Goal: Task Accomplishment & Management: Manage account settings

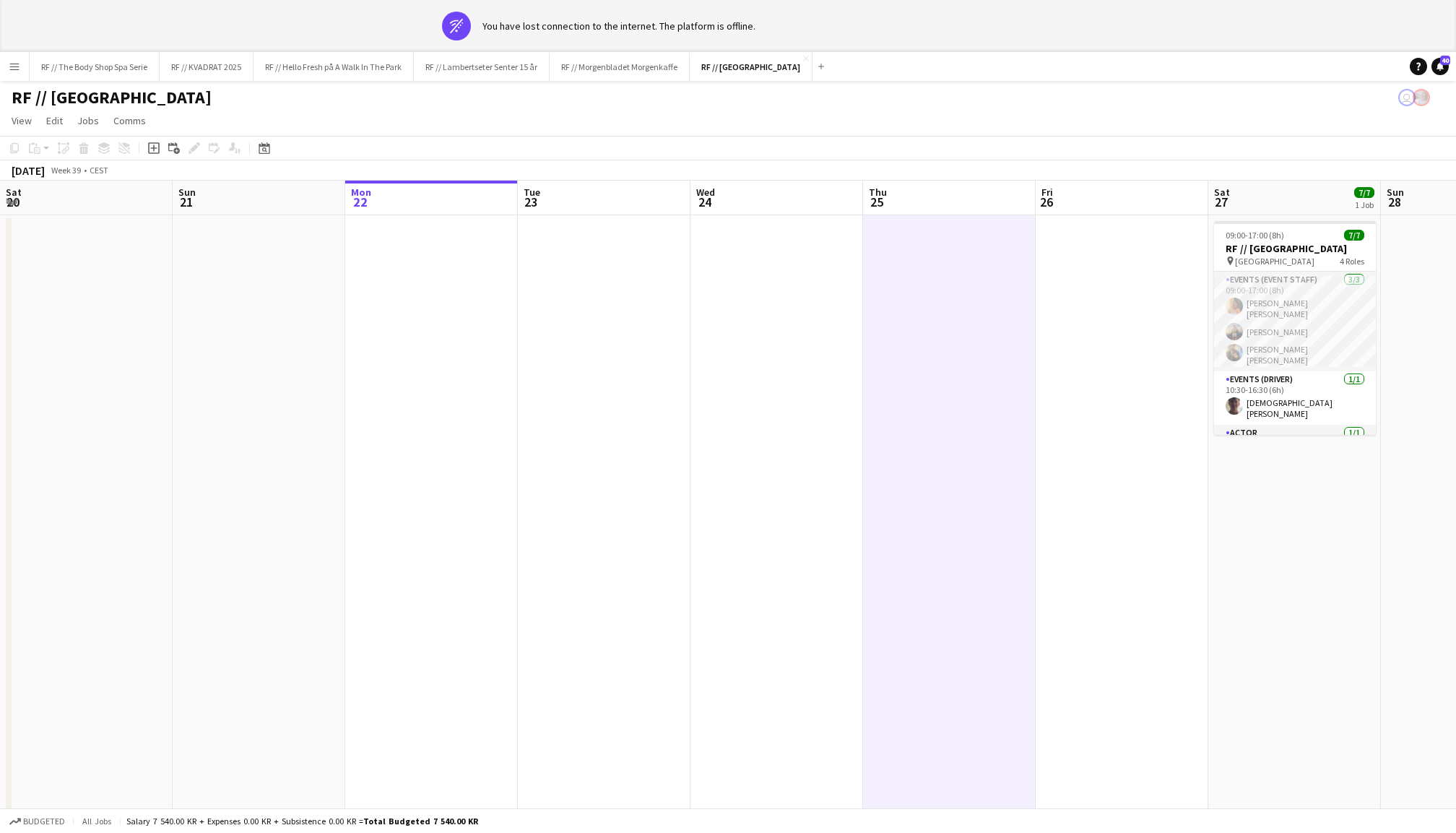
scroll to position [0, 561]
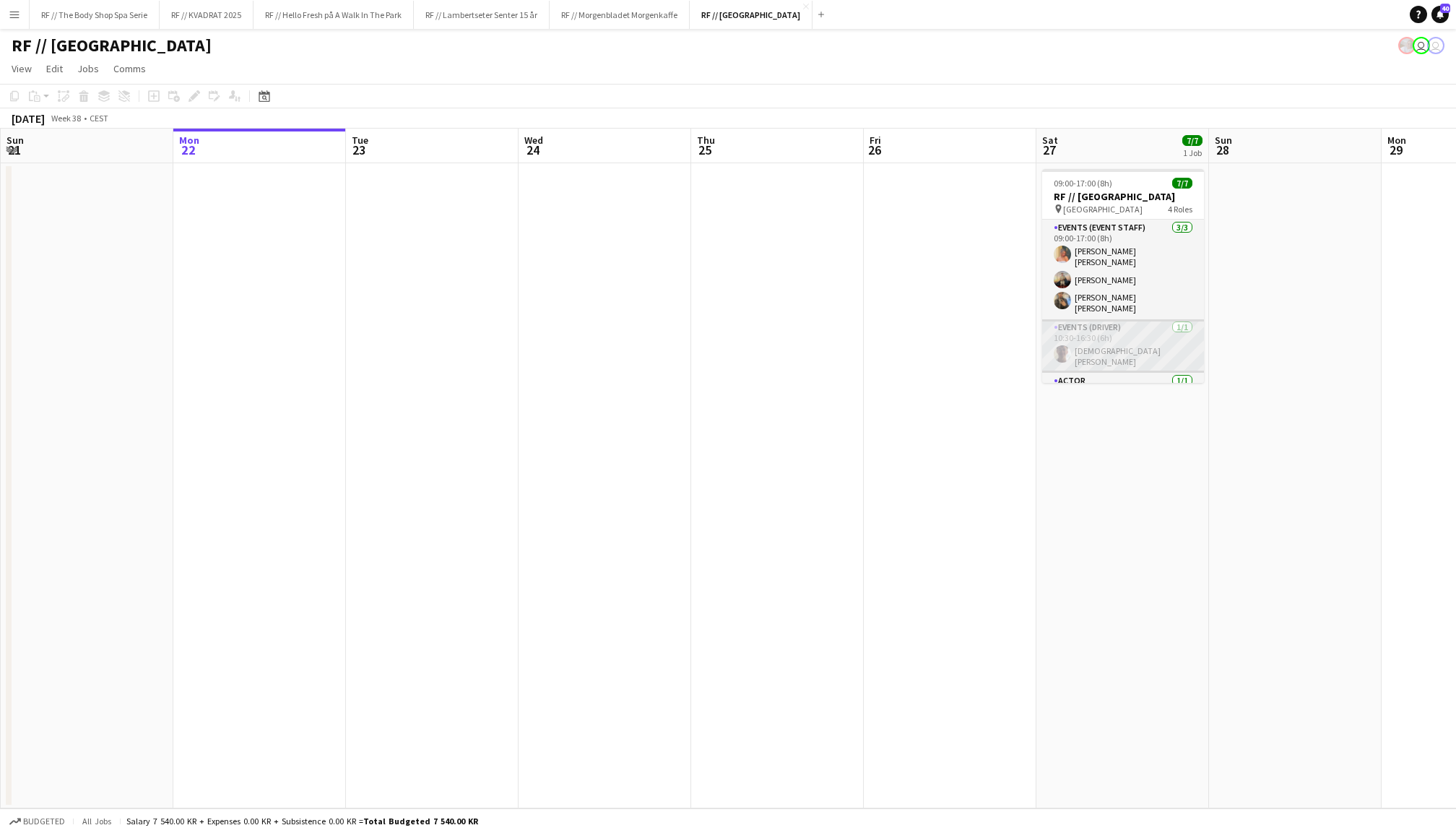
click at [1120, 328] on app-card-role "Events (Driver) [DATE] 10:30-16:30 (6h) [DEMOGRAPHIC_DATA][PERSON_NAME]" at bounding box center [1124, 346] width 162 height 53
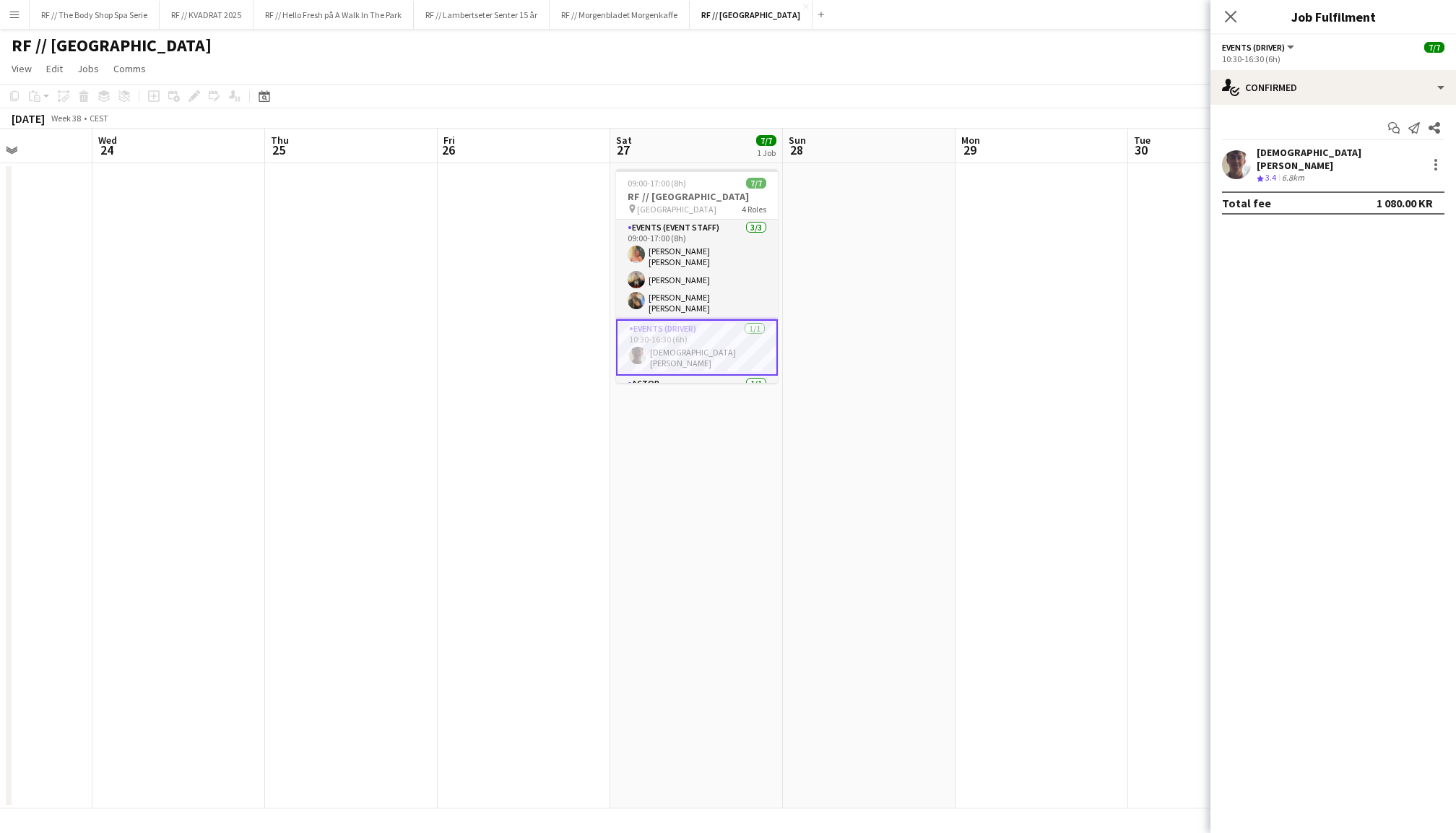
scroll to position [0, 457]
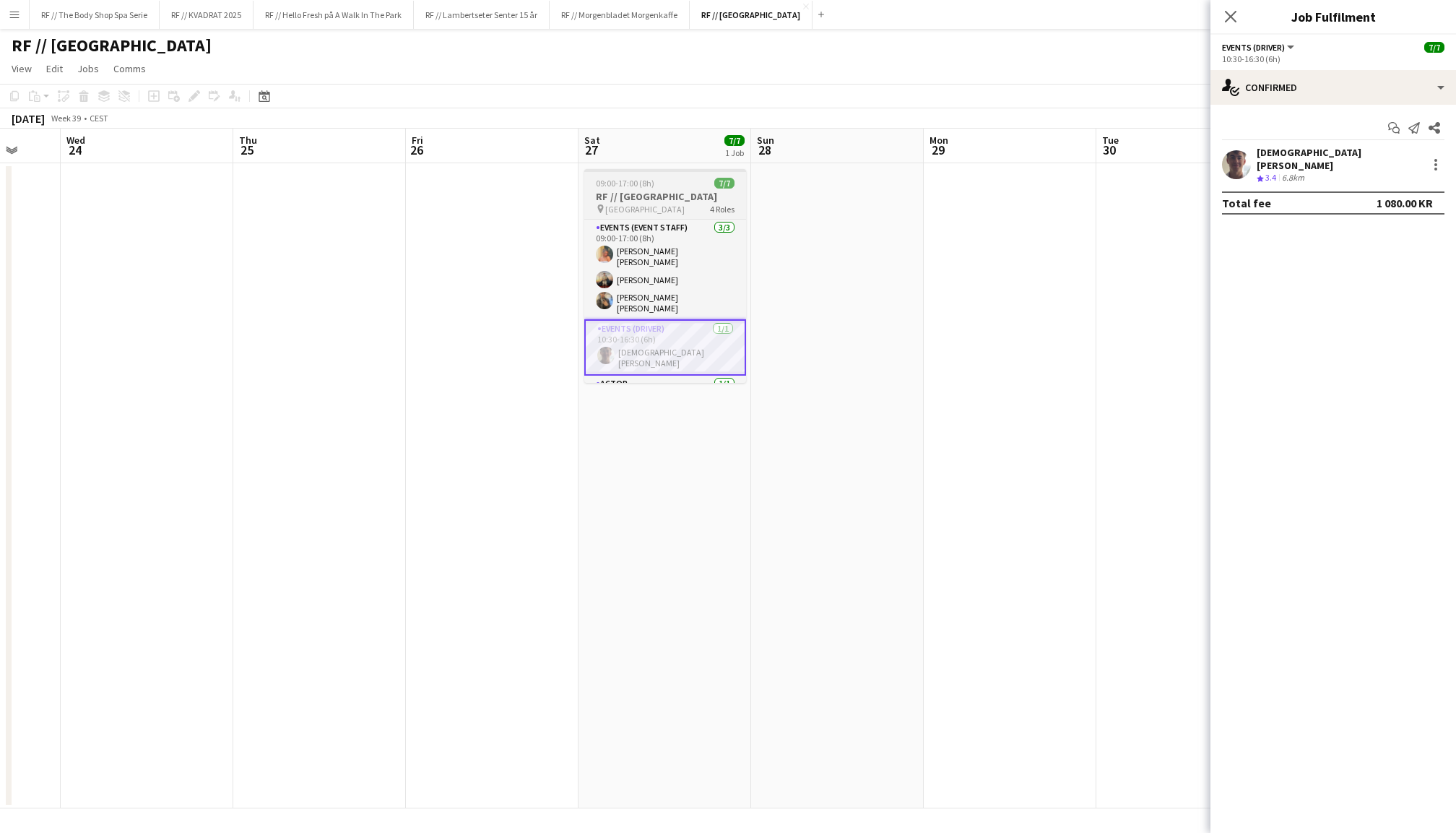
click at [647, 185] on span "09:00-17:00 (8h)" at bounding box center [625, 183] width 58 height 11
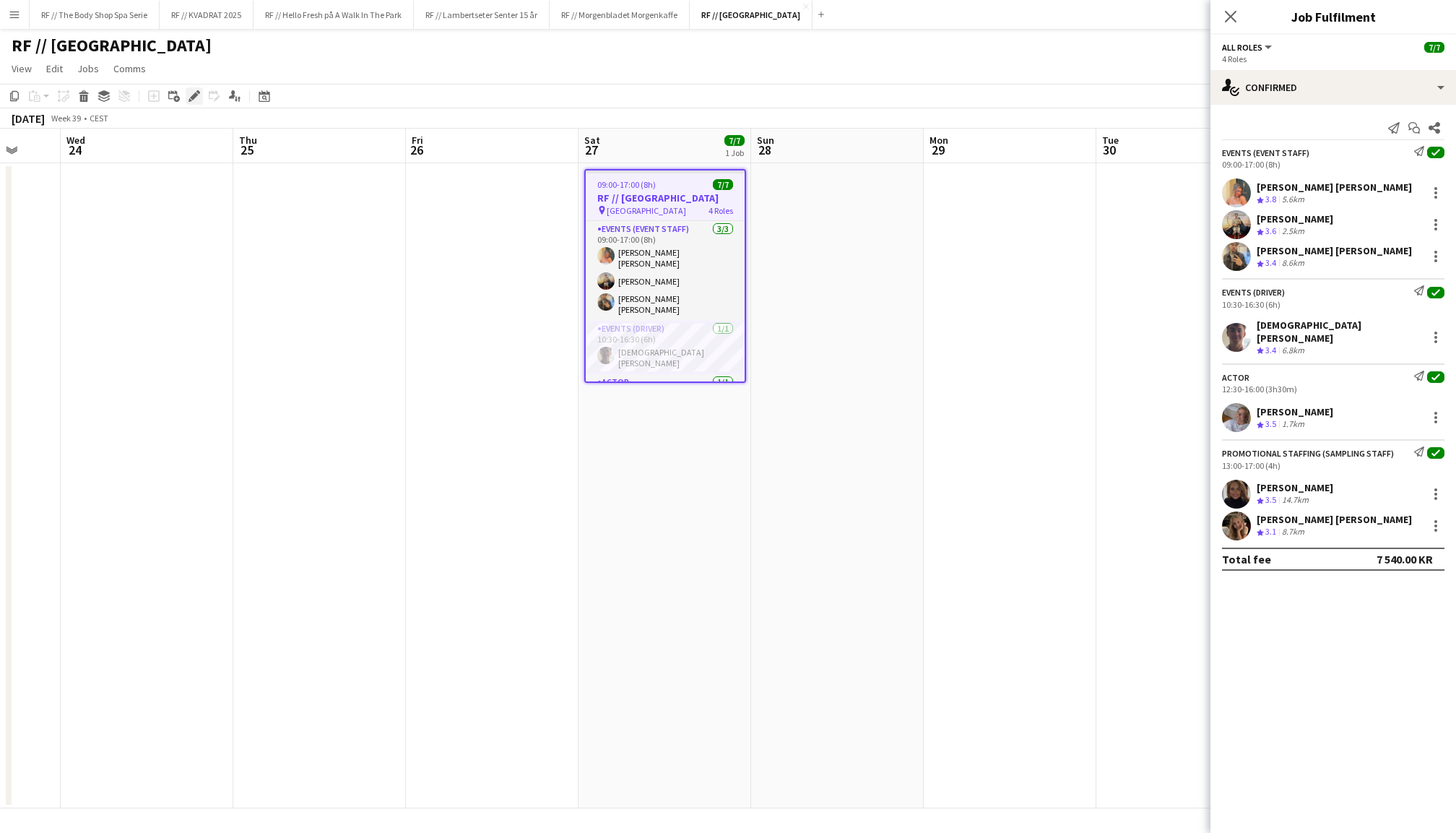
click at [197, 88] on div "Edit" at bounding box center [193, 95] width 17 height 17
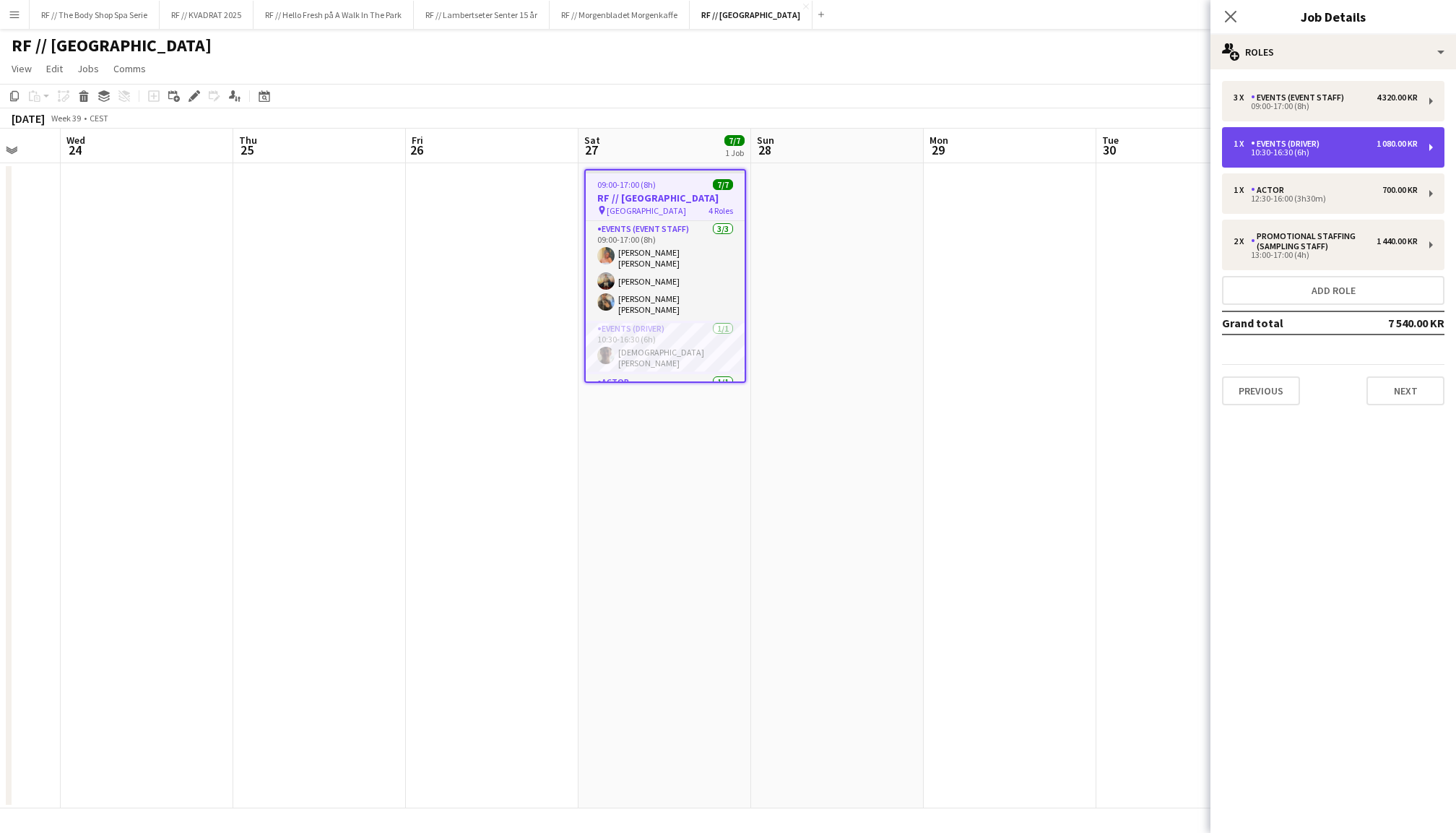
click at [1338, 150] on div "10:30-16:30 (6h)" at bounding box center [1326, 152] width 184 height 7
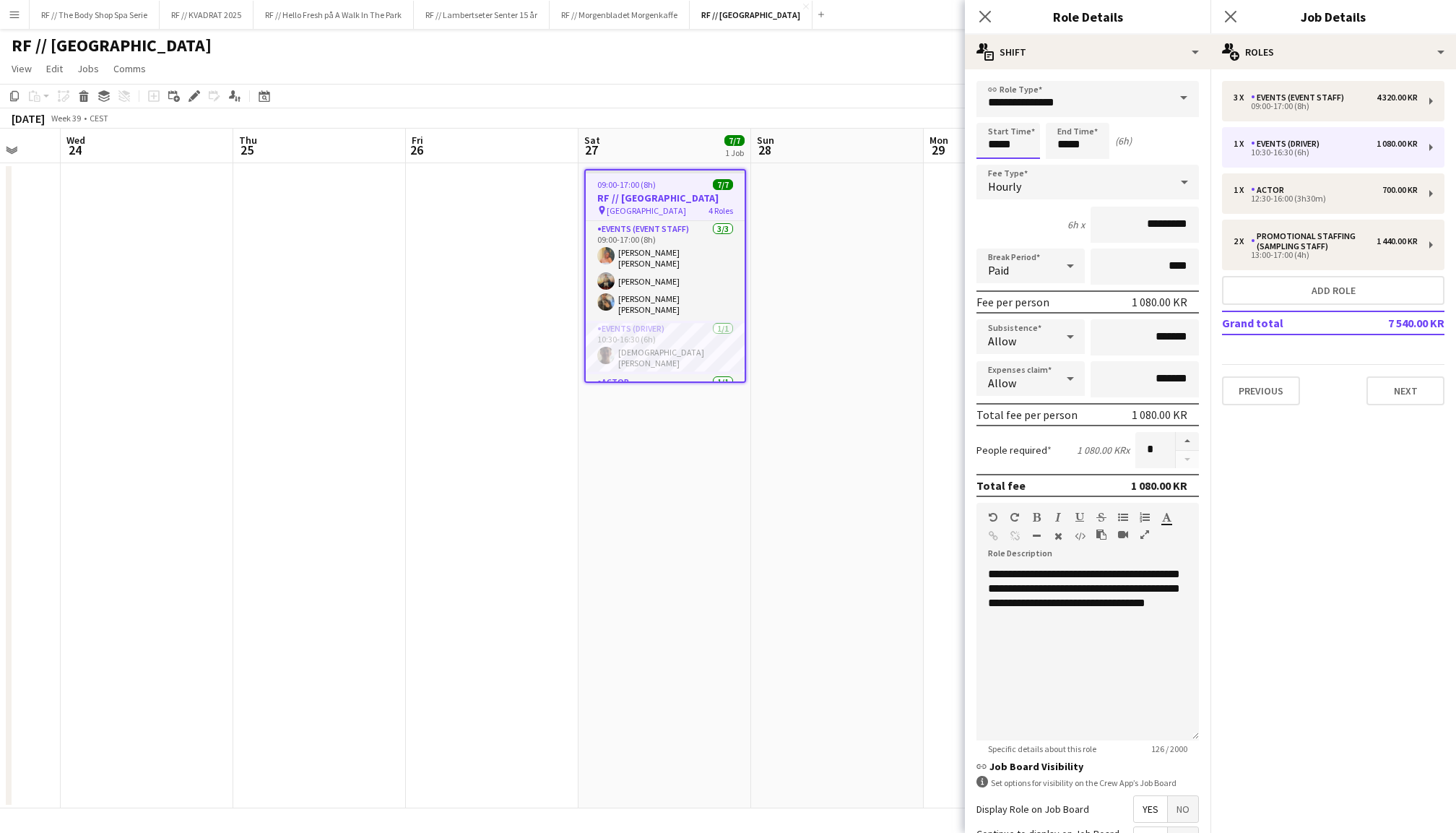
click at [995, 146] on input "*****" at bounding box center [1008, 141] width 64 height 36
click at [995, 169] on div at bounding box center [994, 166] width 29 height 15
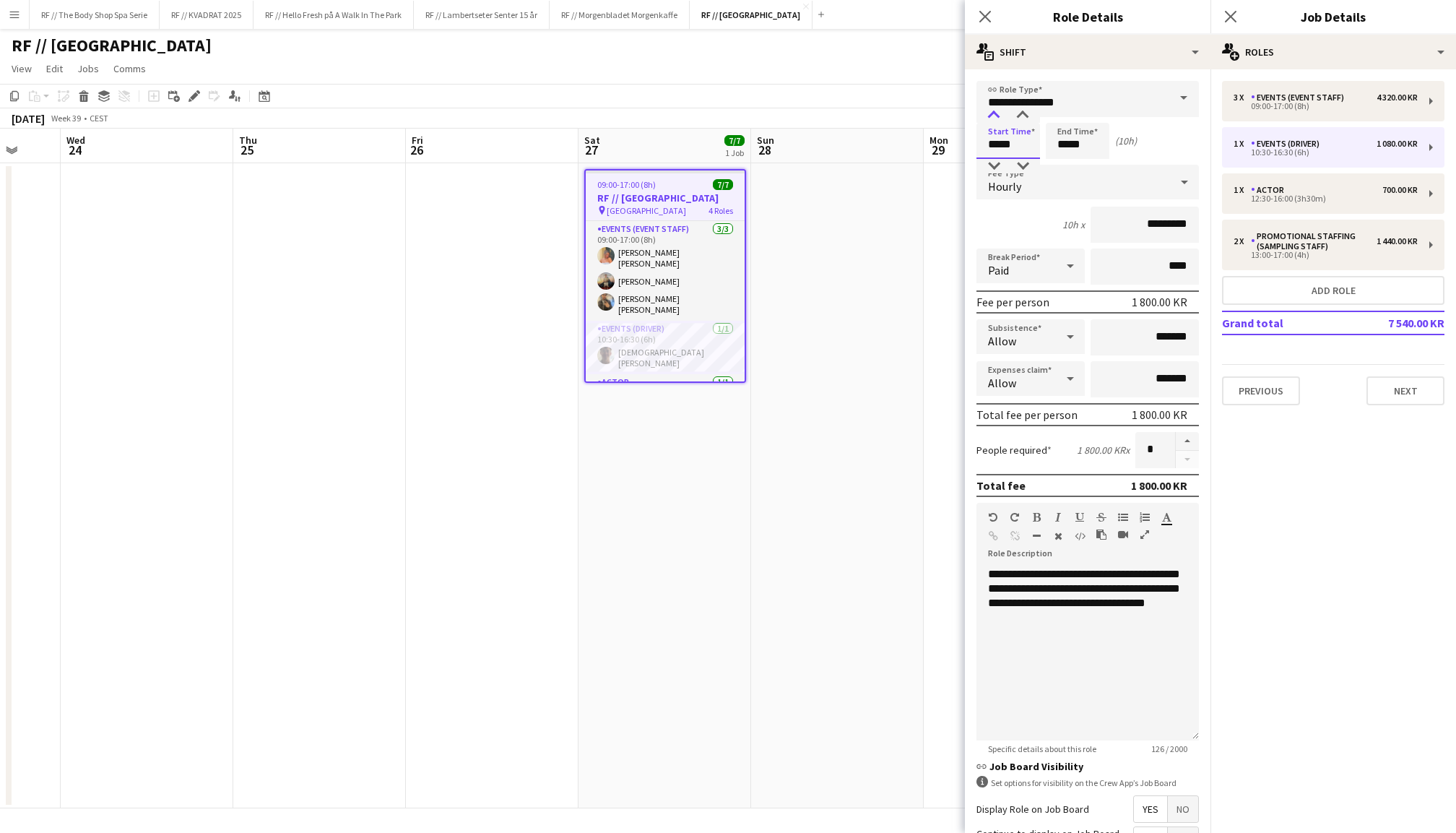
click at [997, 119] on div at bounding box center [994, 116] width 29 height 15
click at [1022, 168] on div at bounding box center [1023, 166] width 29 height 15
type input "*****"
click at [1022, 168] on div at bounding box center [1023, 166] width 29 height 15
click at [1234, 16] on icon "Close pop-in" at bounding box center [1230, 16] width 14 height 14
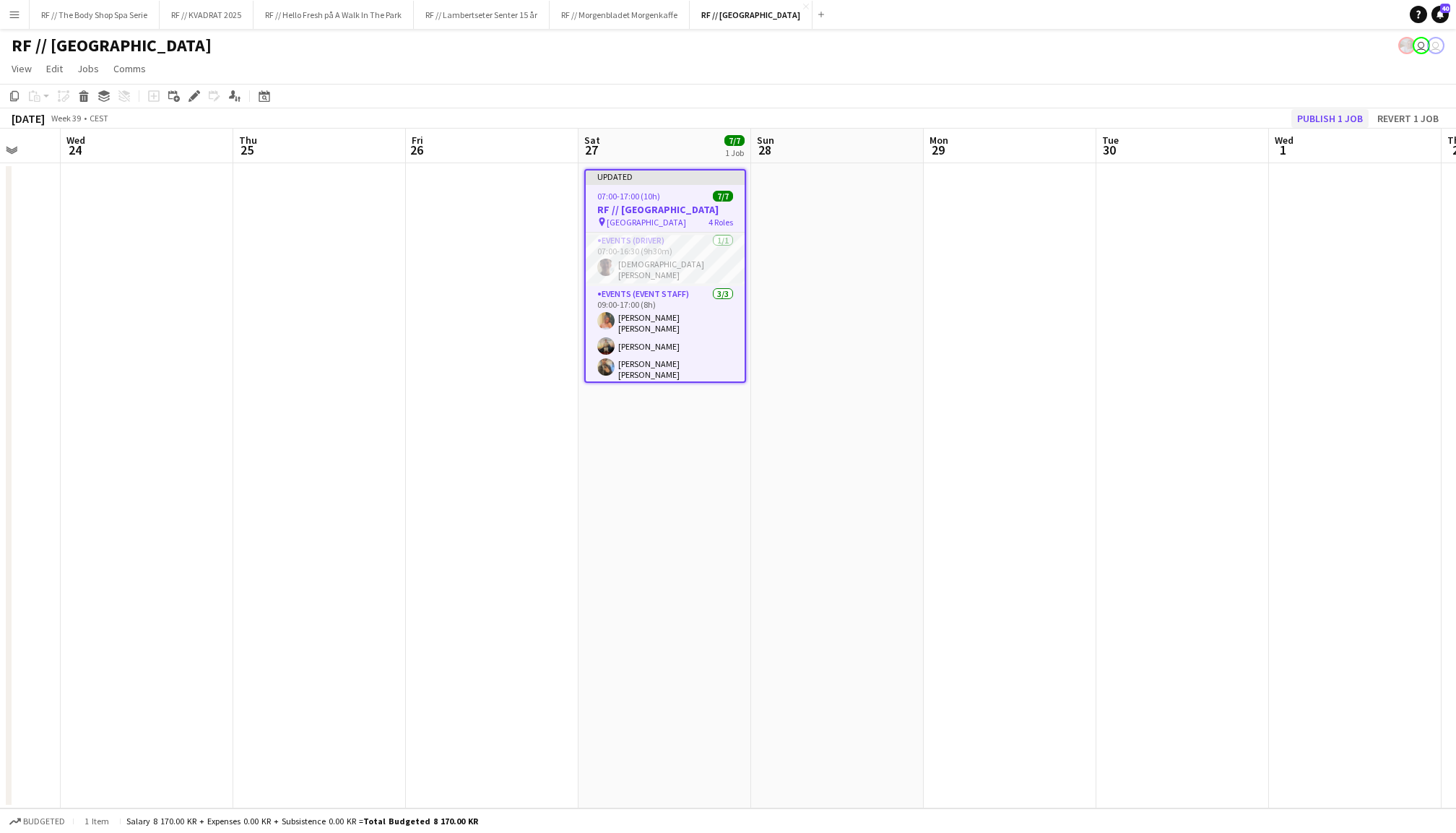
click at [1340, 119] on button "Publish 1 job" at bounding box center [1331, 118] width 78 height 19
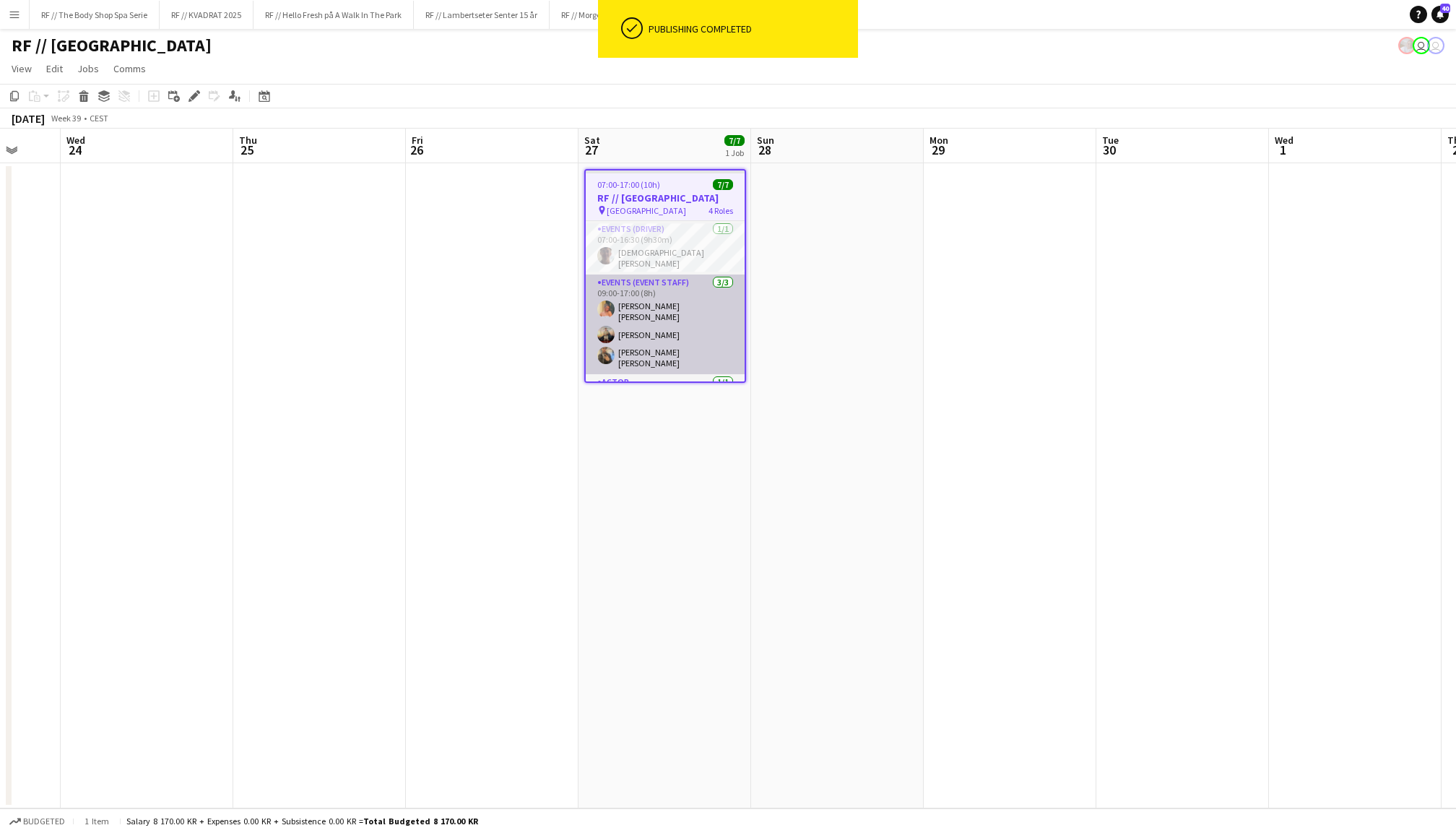
click at [650, 316] on app-card-role "Events (Event Staff) [DATE] 09:00-17:00 (8h) [PERSON_NAME] [PERSON_NAME] [PERSO…" at bounding box center [665, 323] width 159 height 99
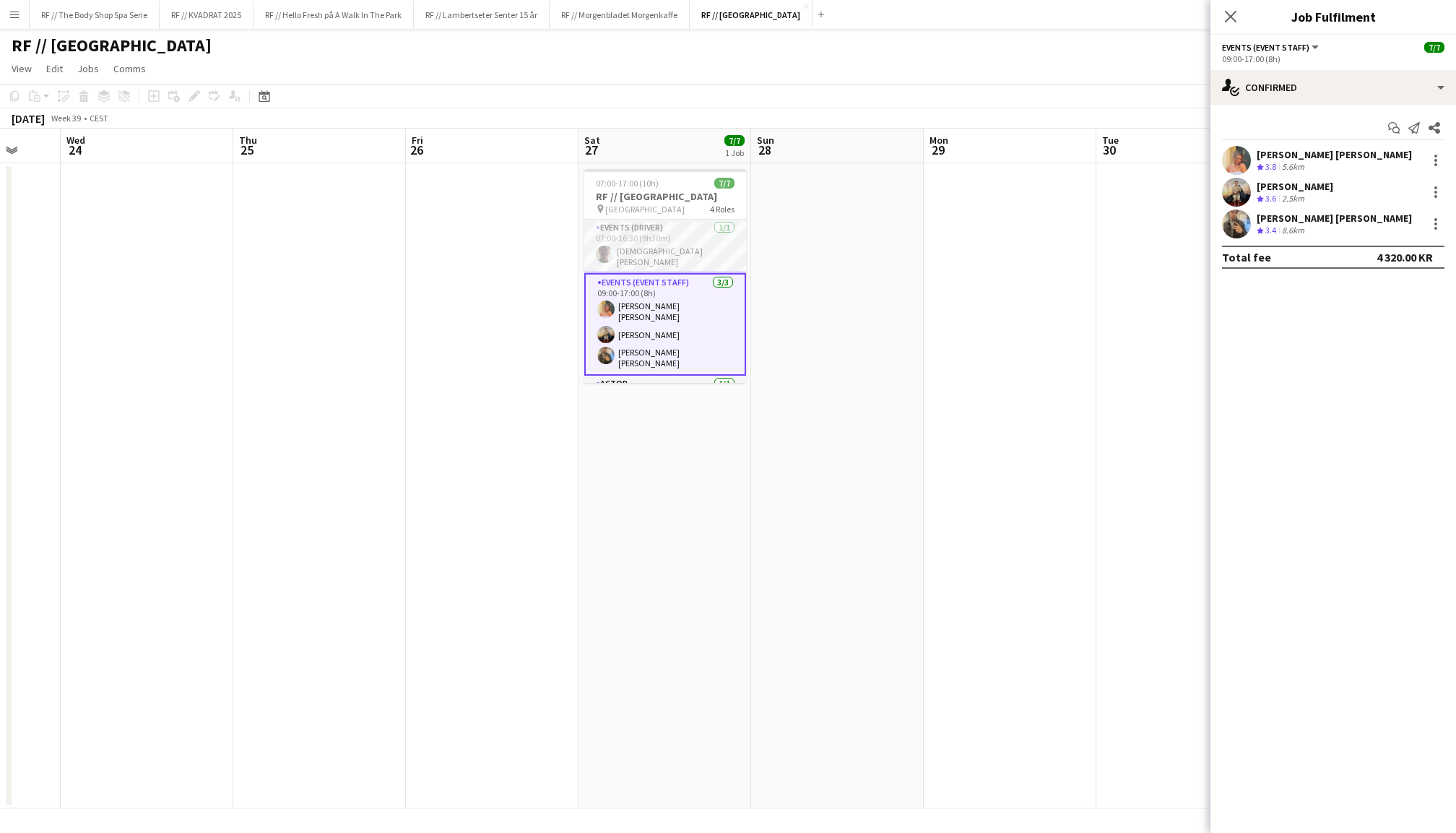
click at [1240, 189] on app-user-avatar at bounding box center [1237, 192] width 29 height 29
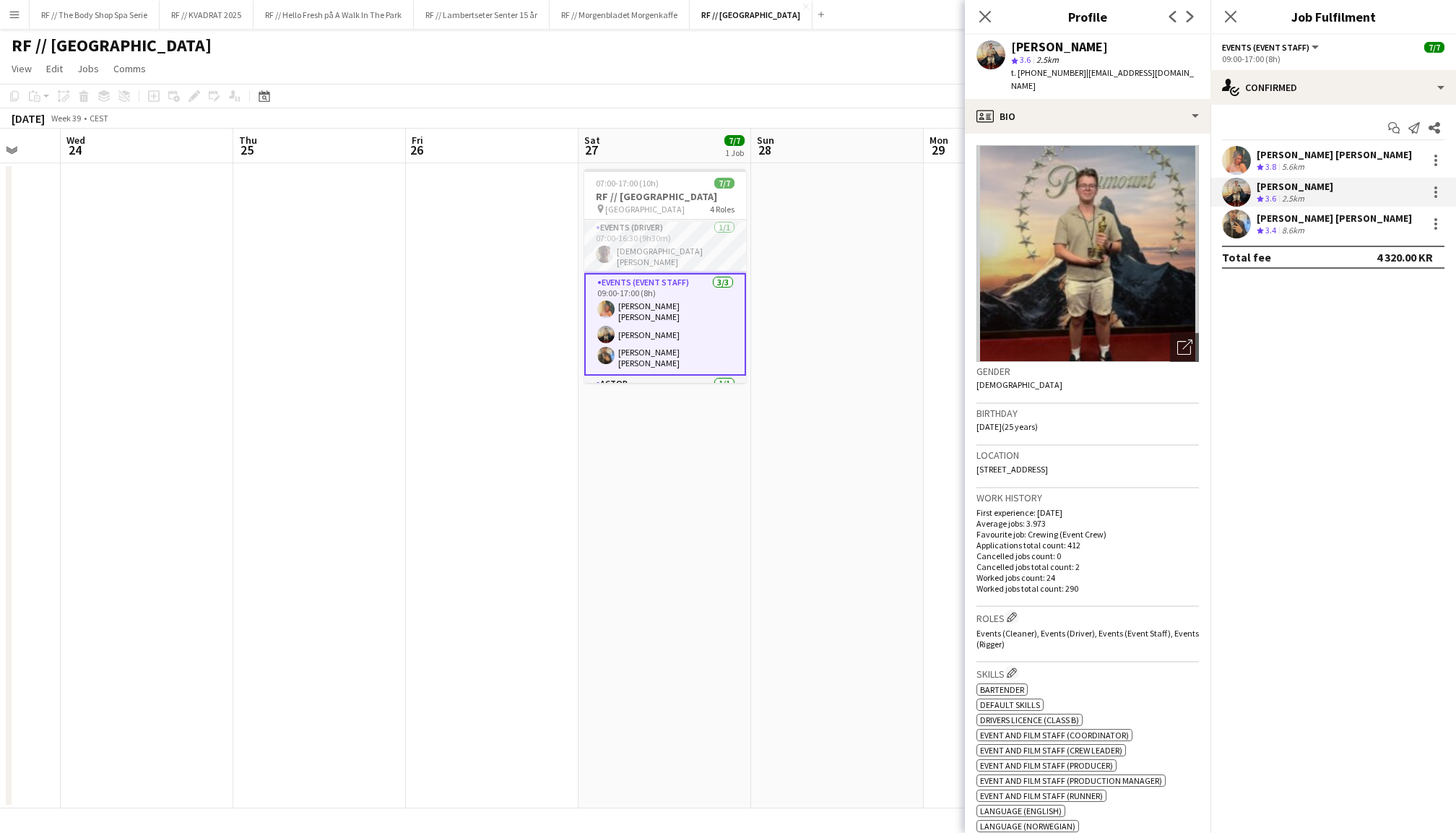
click at [1246, 151] on app-user-avatar at bounding box center [1237, 160] width 29 height 29
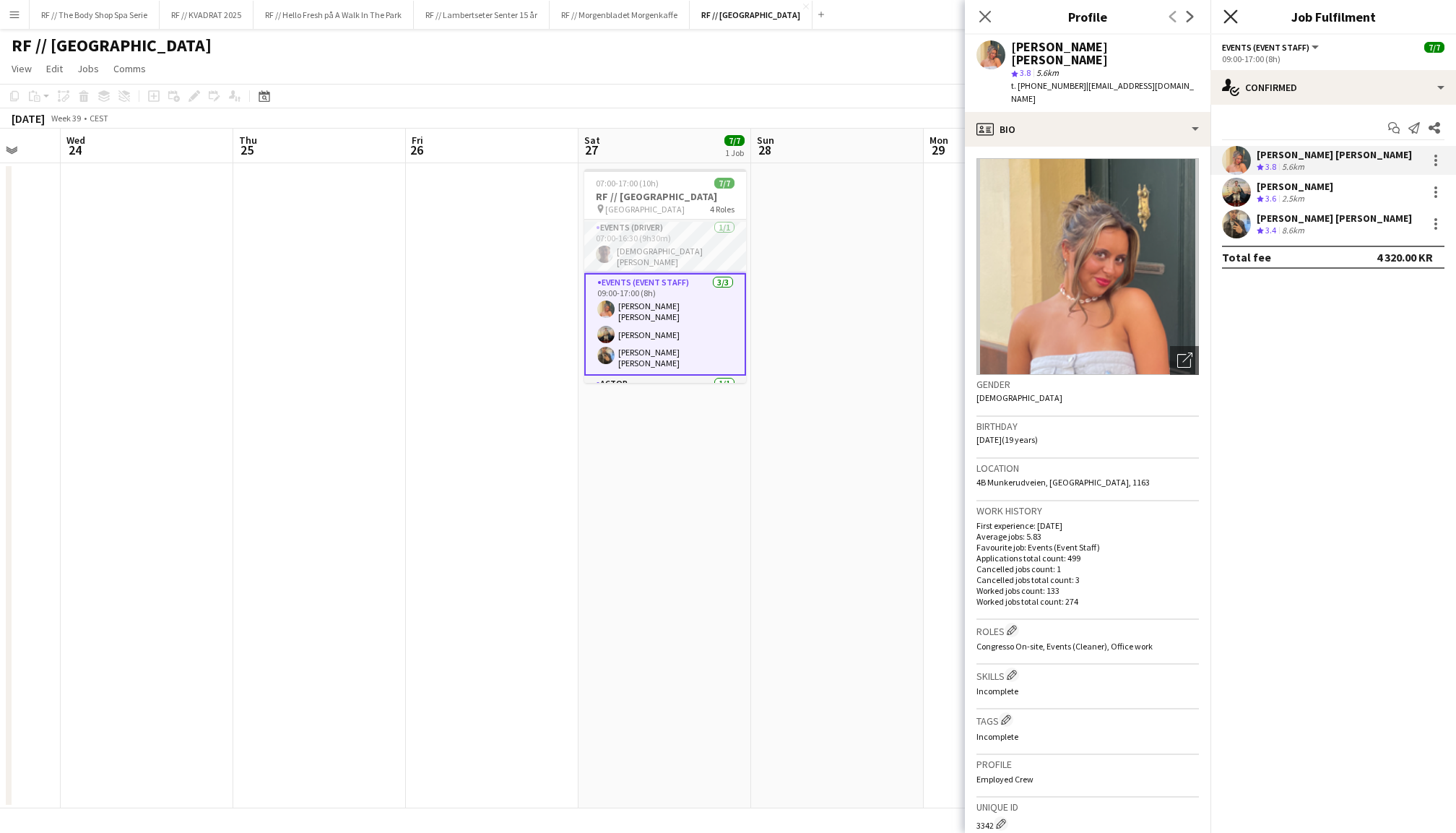
click at [1229, 11] on icon "Close pop-in" at bounding box center [1230, 16] width 14 height 14
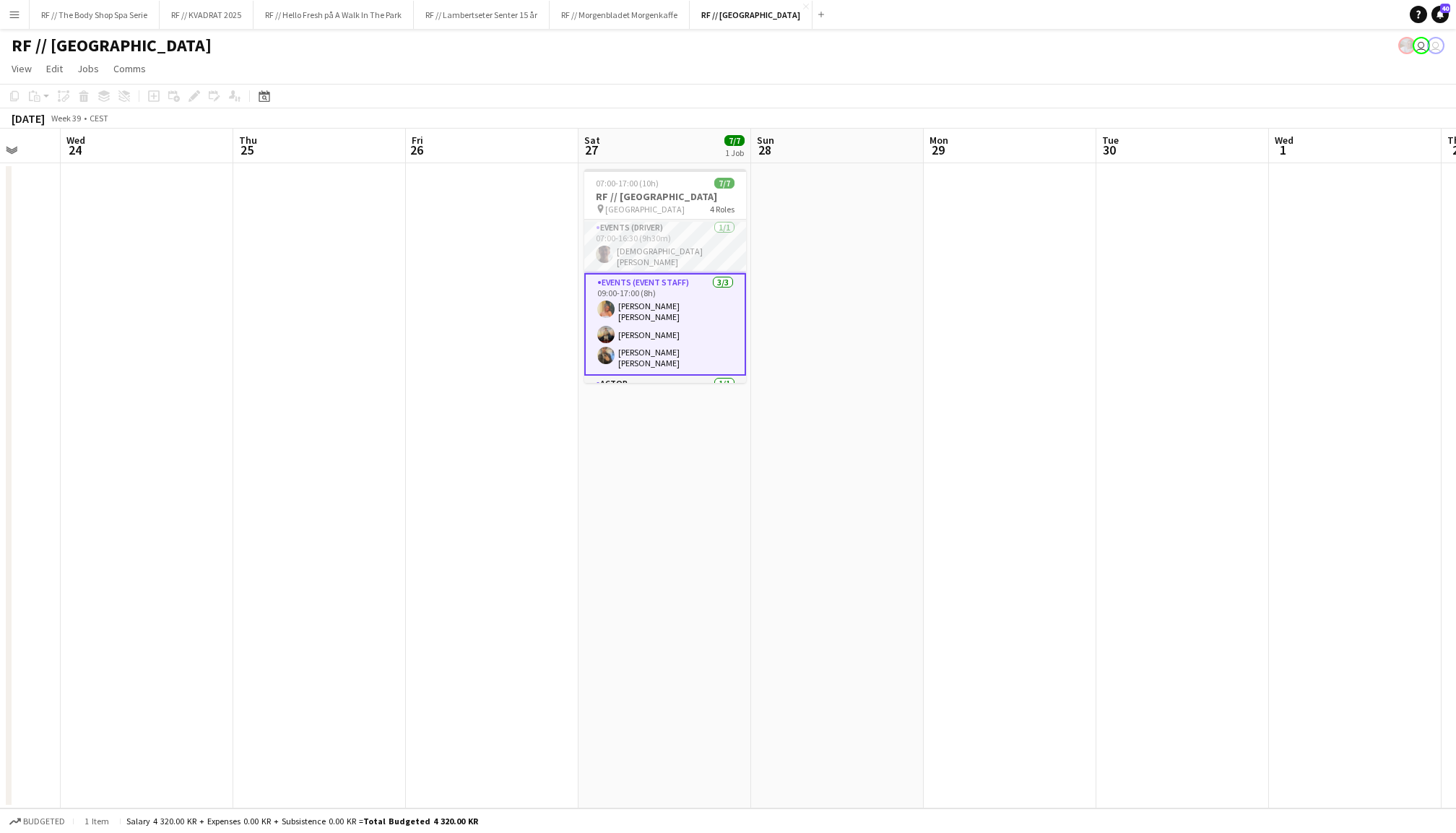
scroll to position [0, 456]
click at [867, 295] on app-date-cell at bounding box center [838, 485] width 172 height 645
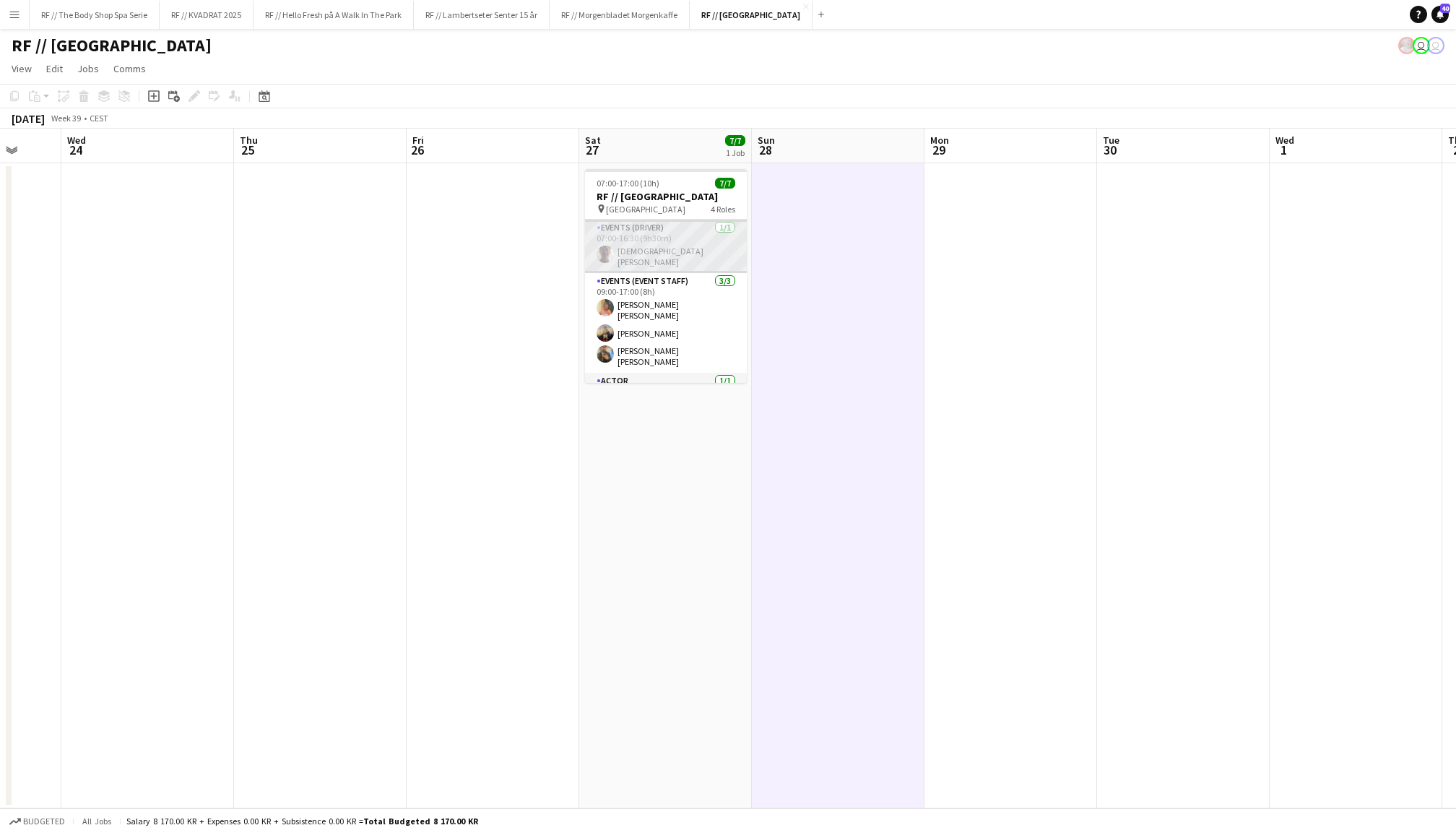
scroll to position [0, 0]
click at [850, 287] on app-date-cell at bounding box center [838, 485] width 172 height 645
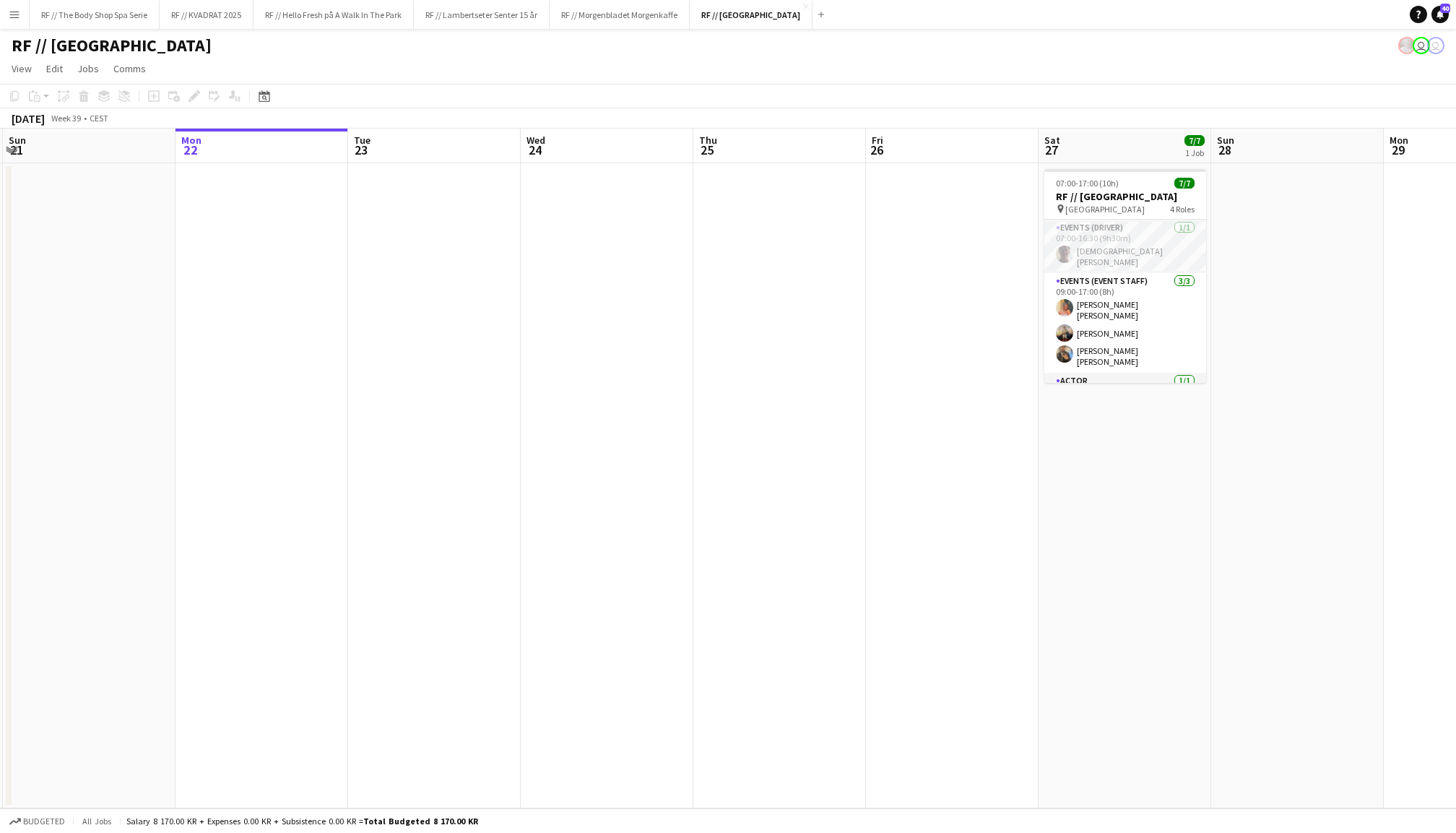
scroll to position [0, 342]
